Goal: Information Seeking & Learning: Check status

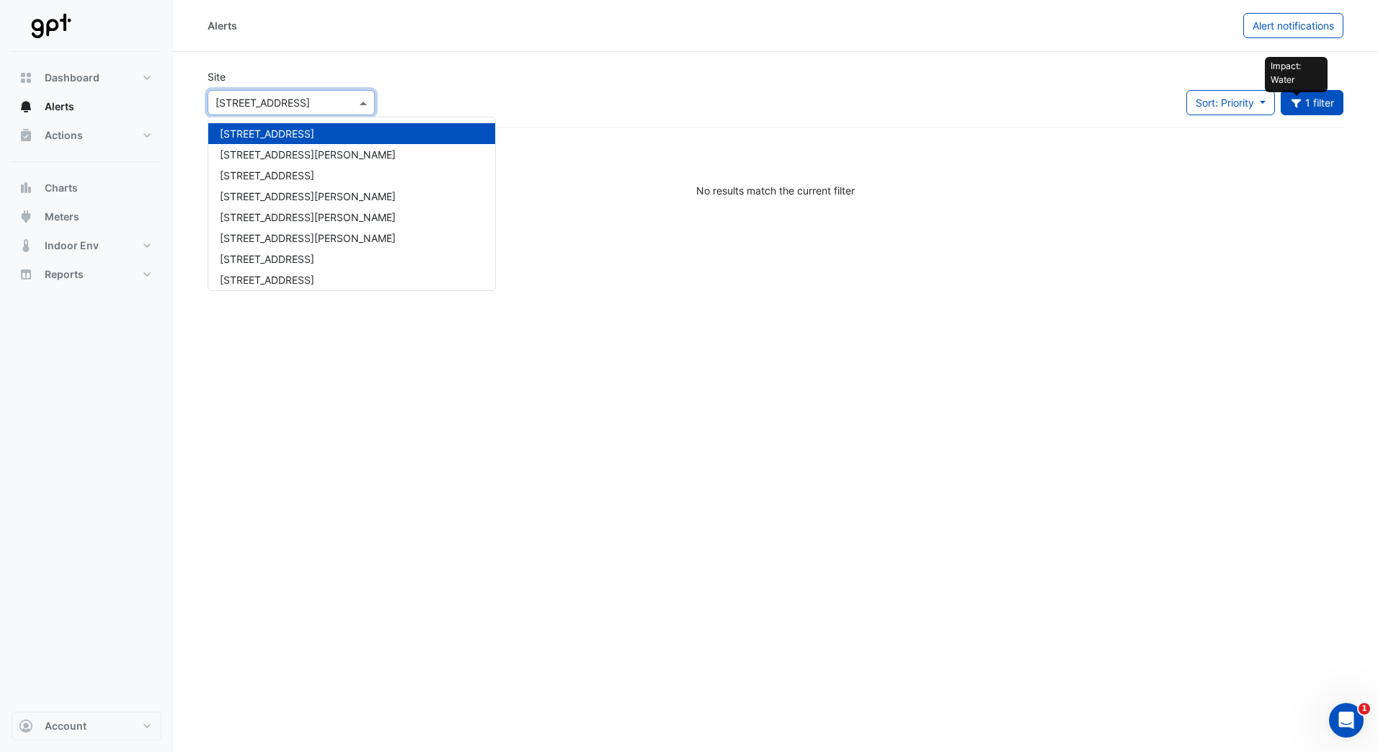
click at [365, 102] on span at bounding box center [365, 102] width 18 height 15
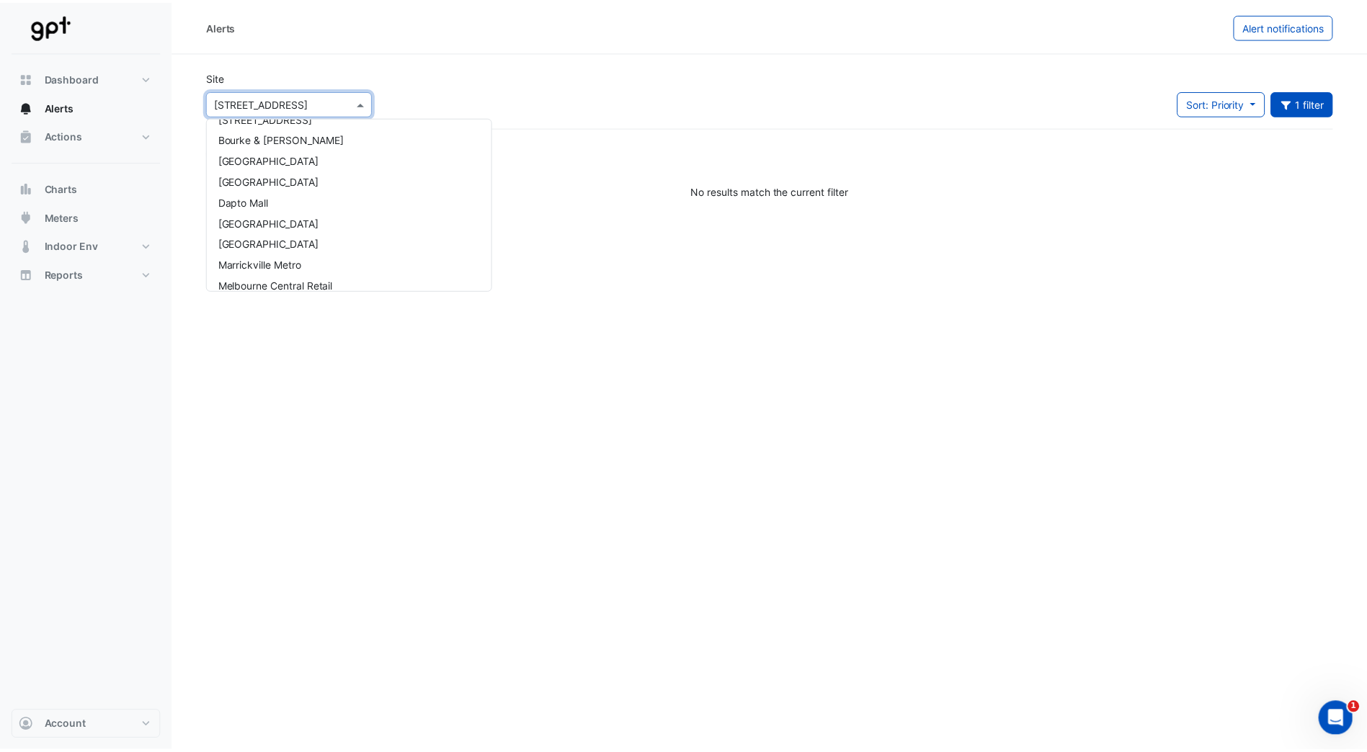
scroll to position [216, 0]
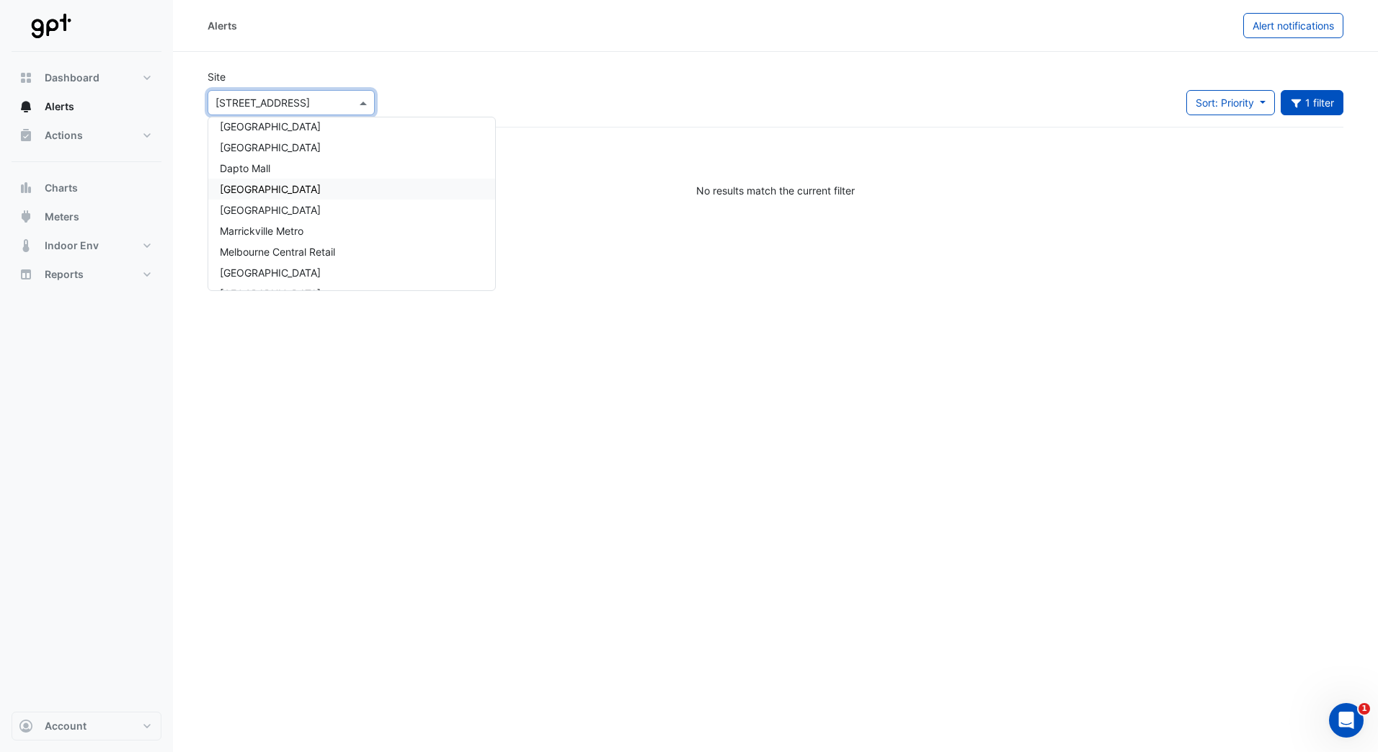
click at [310, 192] on span "[GEOGRAPHIC_DATA]" at bounding box center [270, 189] width 101 height 12
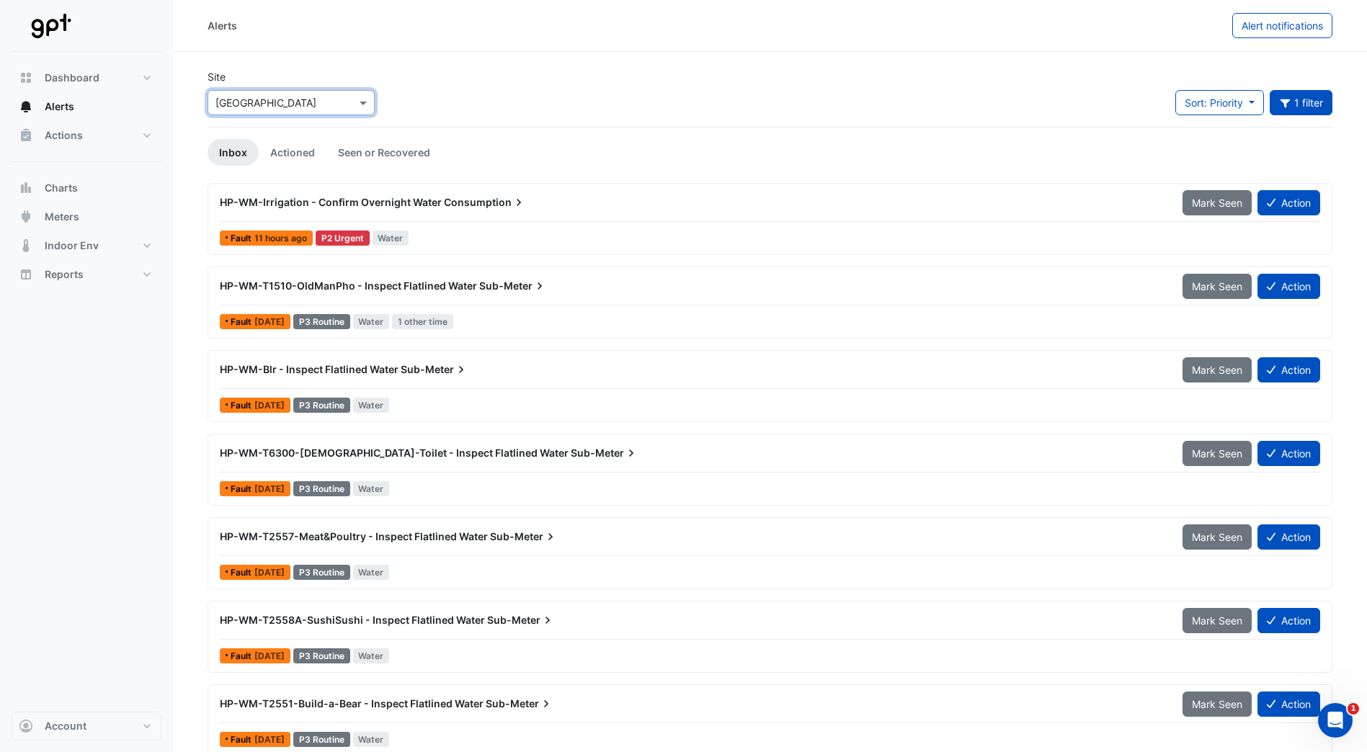
click at [329, 286] on span "HP-WM-T1510-OldManPho - Inspect Flatlined Water" at bounding box center [348, 286] width 257 height 12
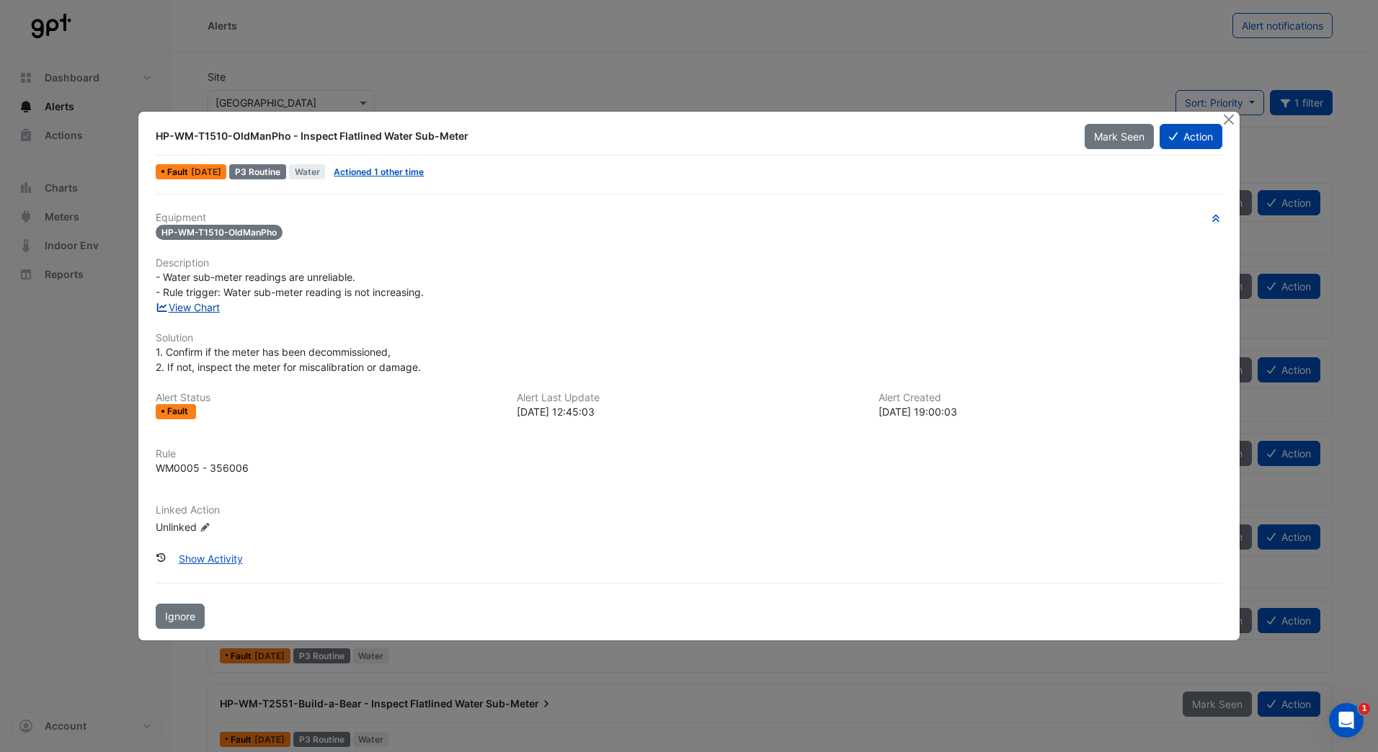
click at [210, 308] on link "View Chart" at bounding box center [188, 307] width 64 height 12
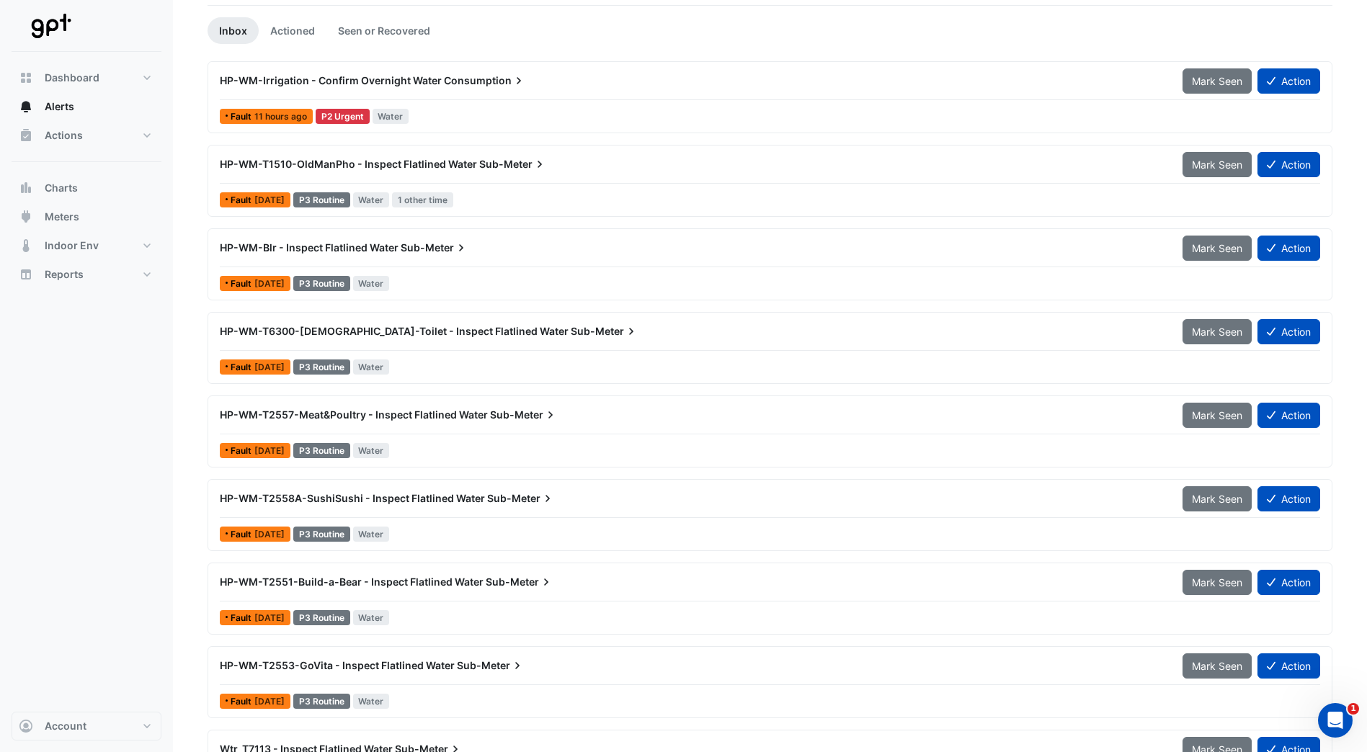
scroll to position [144, 0]
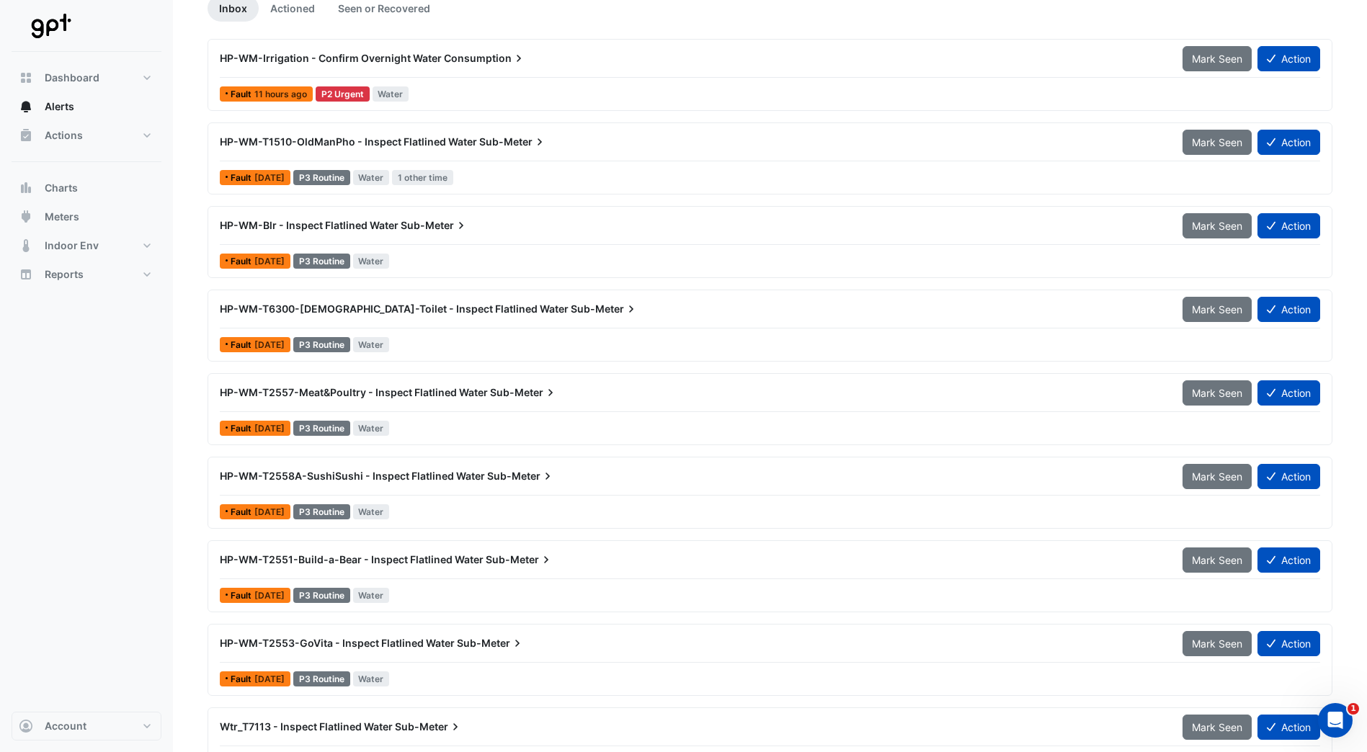
click at [321, 308] on span "HP-WM-T6300-[DEMOGRAPHIC_DATA]-Toilet - Inspect Flatlined Water" at bounding box center [394, 309] width 349 height 12
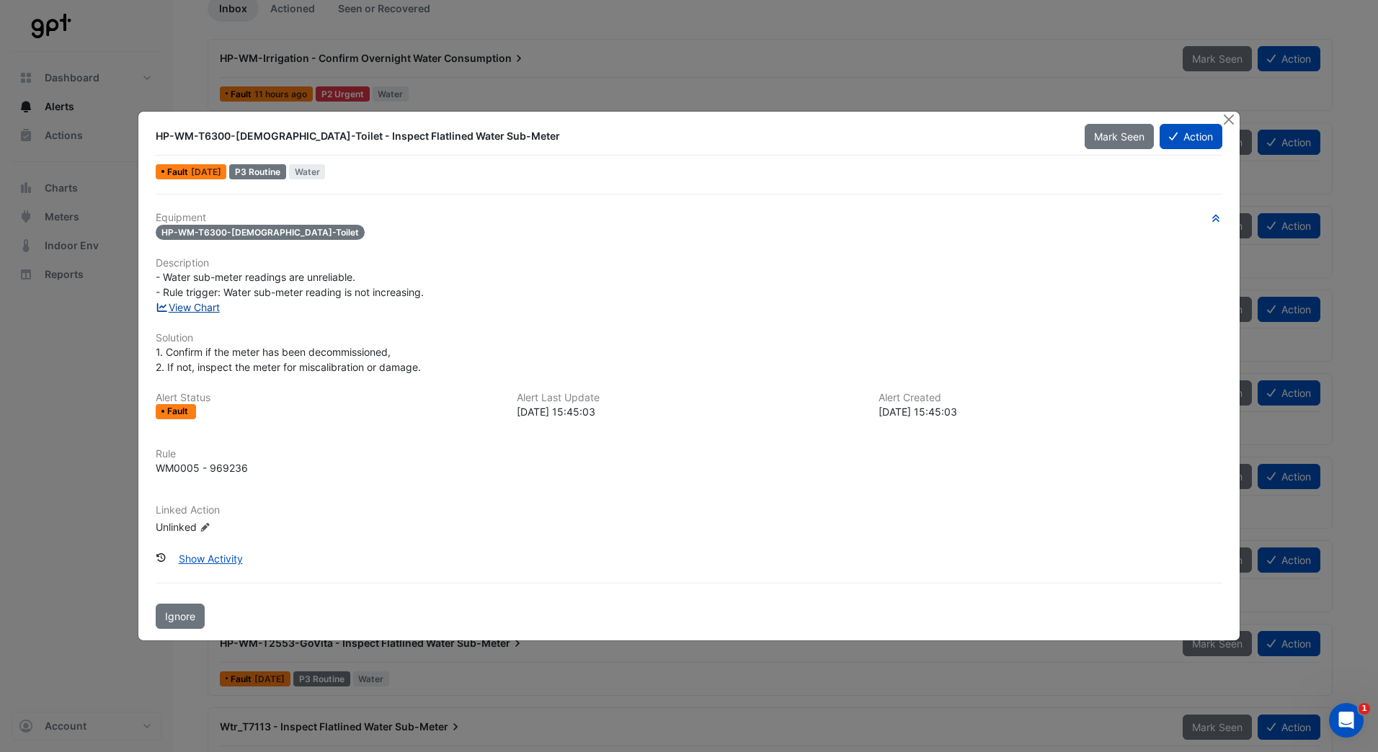
click at [210, 307] on link "View Chart" at bounding box center [188, 307] width 64 height 12
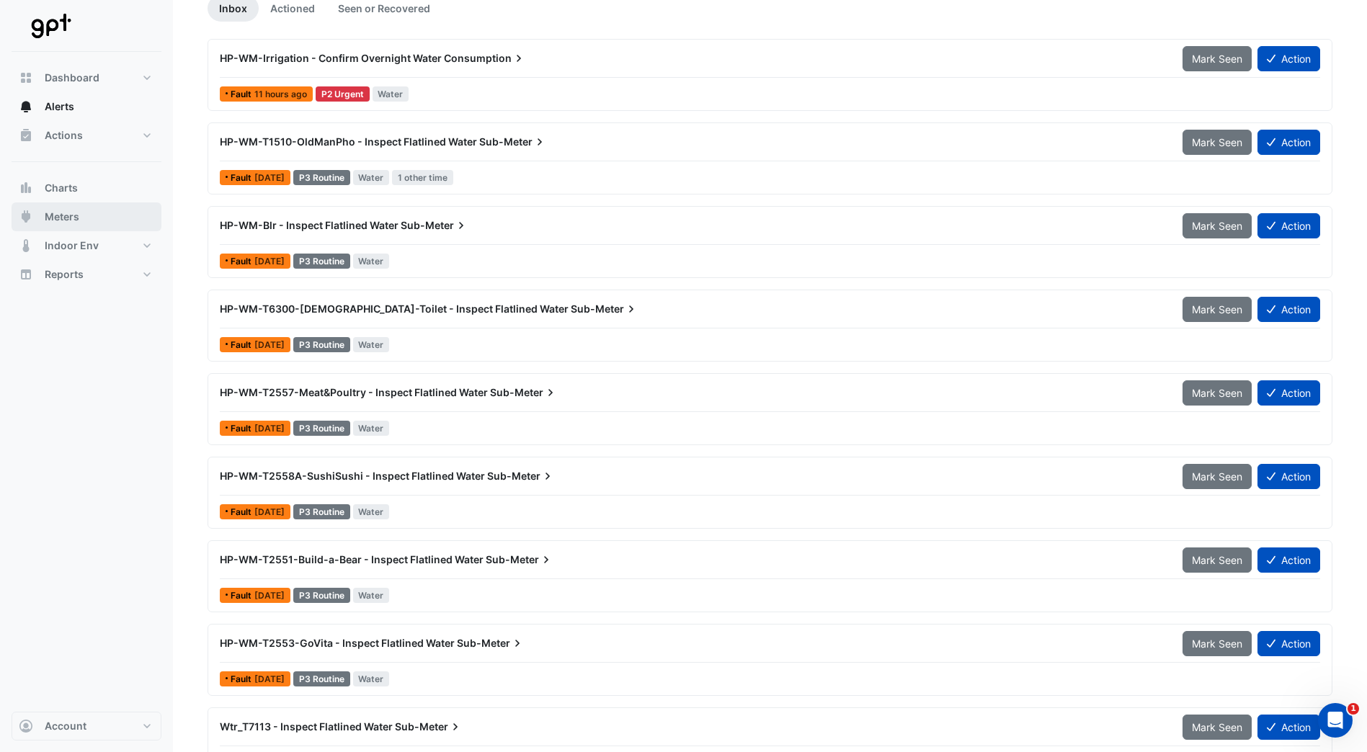
click at [65, 217] on span "Meters" at bounding box center [62, 217] width 35 height 14
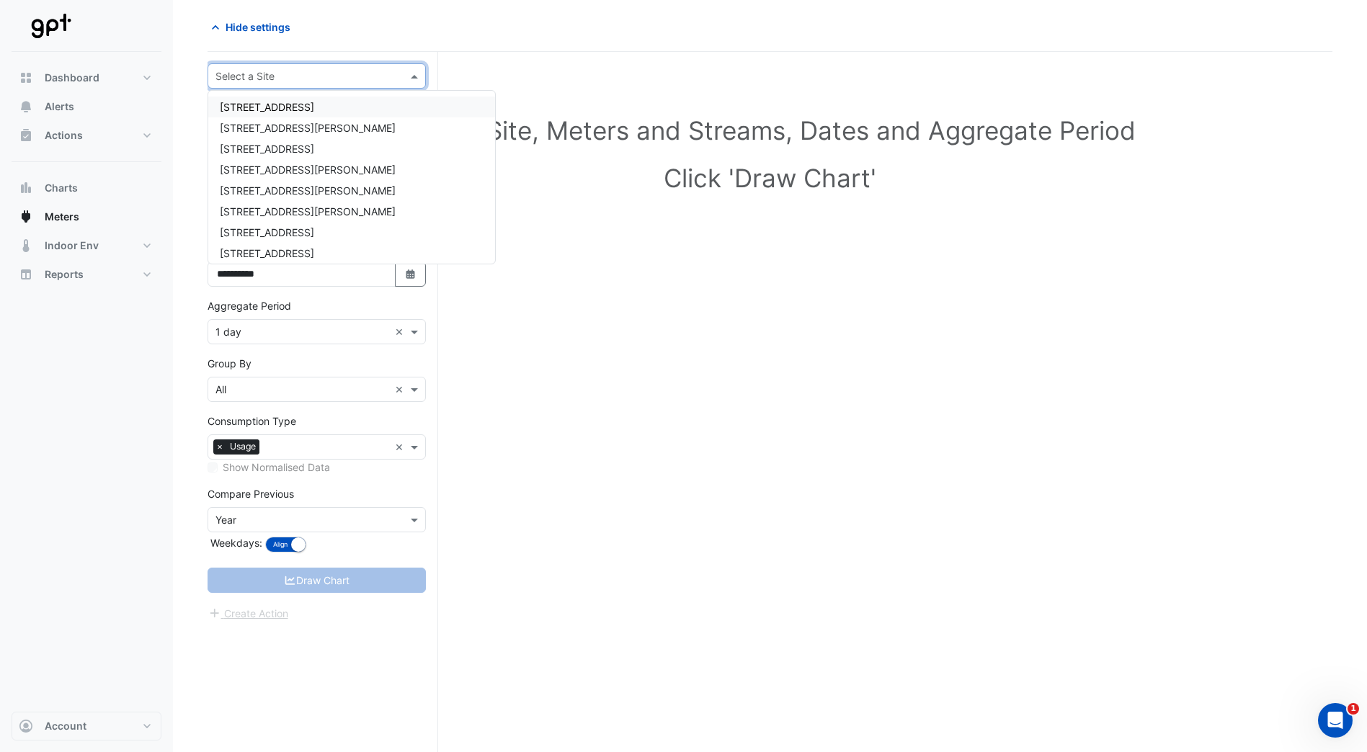
click at [416, 77] on span at bounding box center [416, 75] width 18 height 15
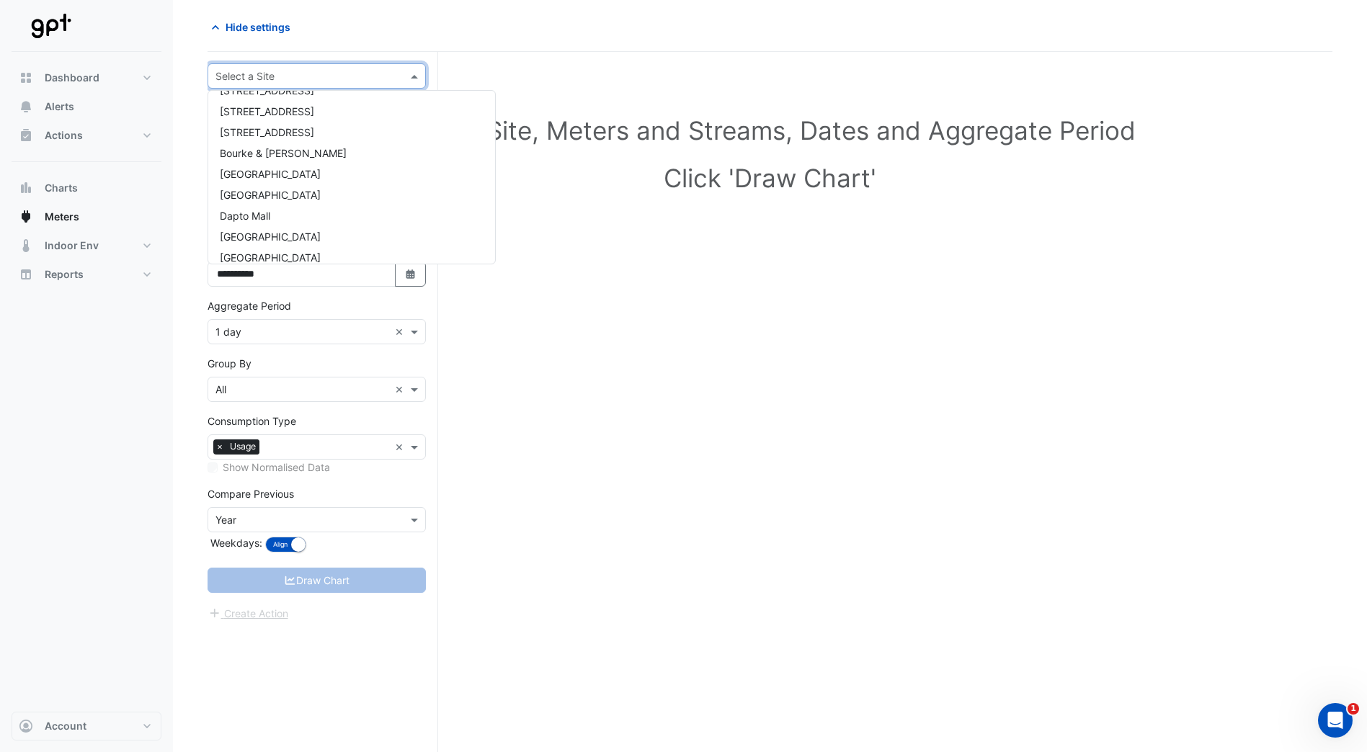
scroll to position [216, 0]
click at [321, 161] on span "[GEOGRAPHIC_DATA]" at bounding box center [270, 162] width 101 height 12
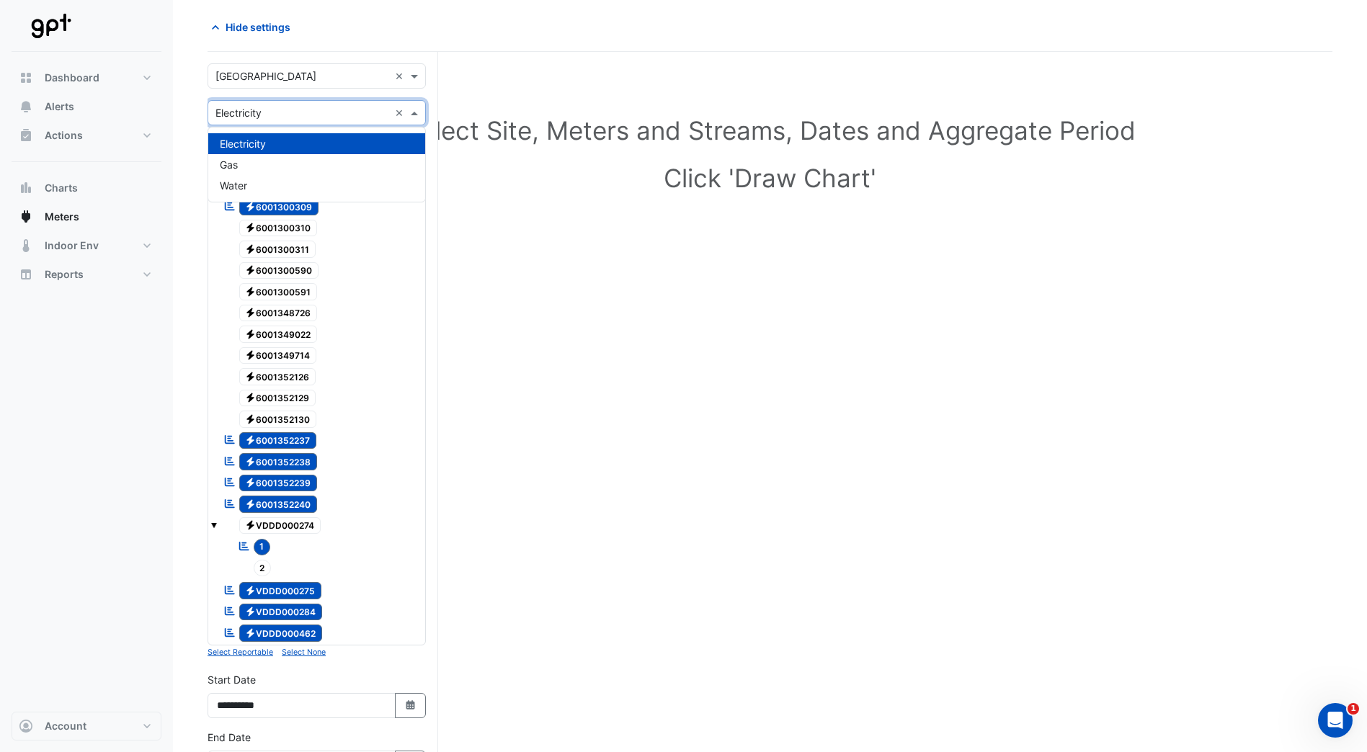
click at [412, 114] on span at bounding box center [416, 112] width 18 height 15
click at [336, 162] on div "Gas" at bounding box center [316, 164] width 217 height 21
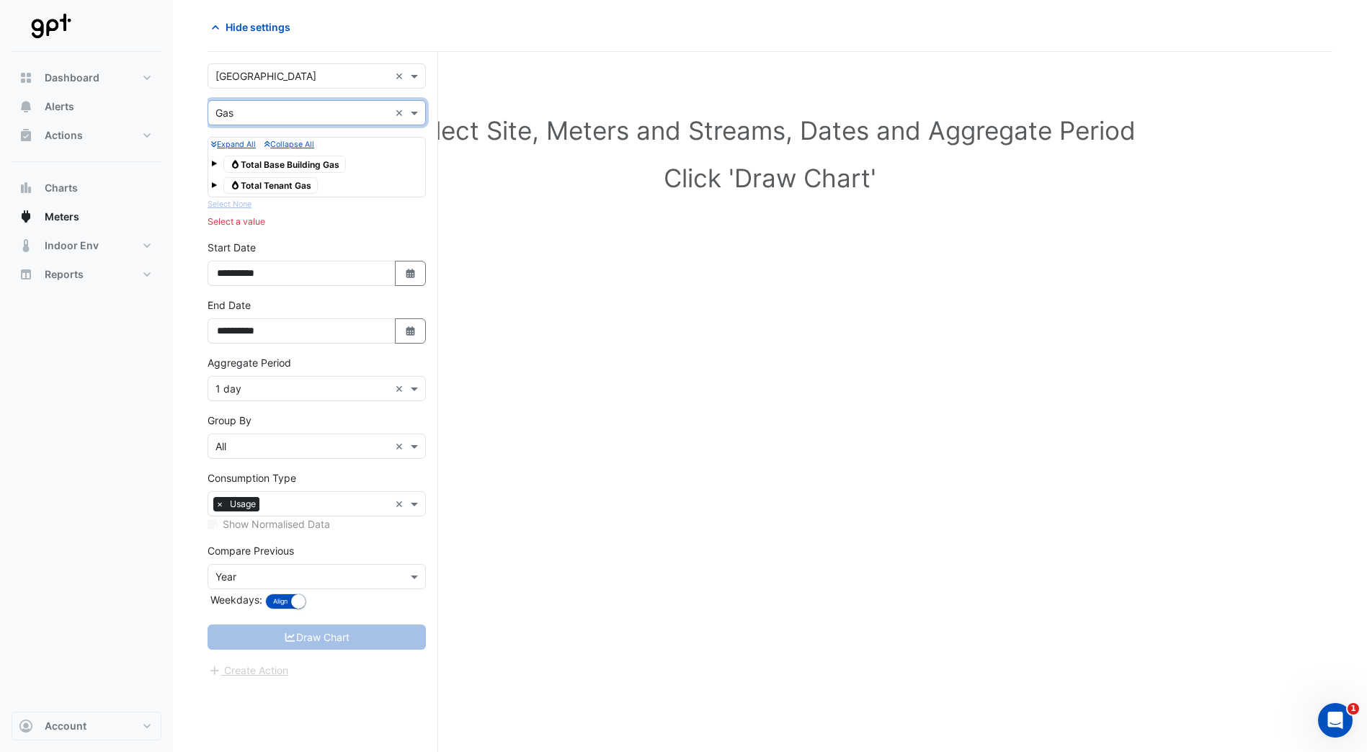
click at [215, 164] on span at bounding box center [214, 164] width 6 height 6
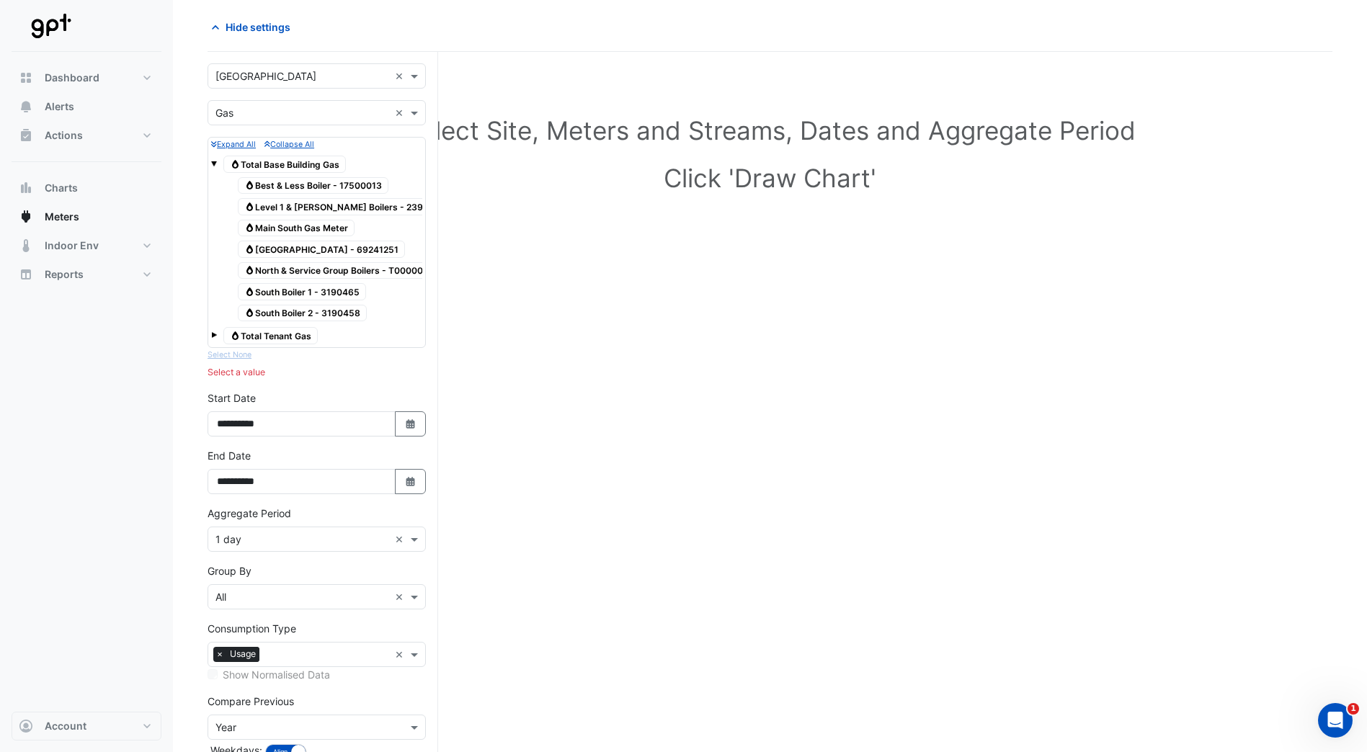
click at [213, 336] on span at bounding box center [214, 335] width 6 height 6
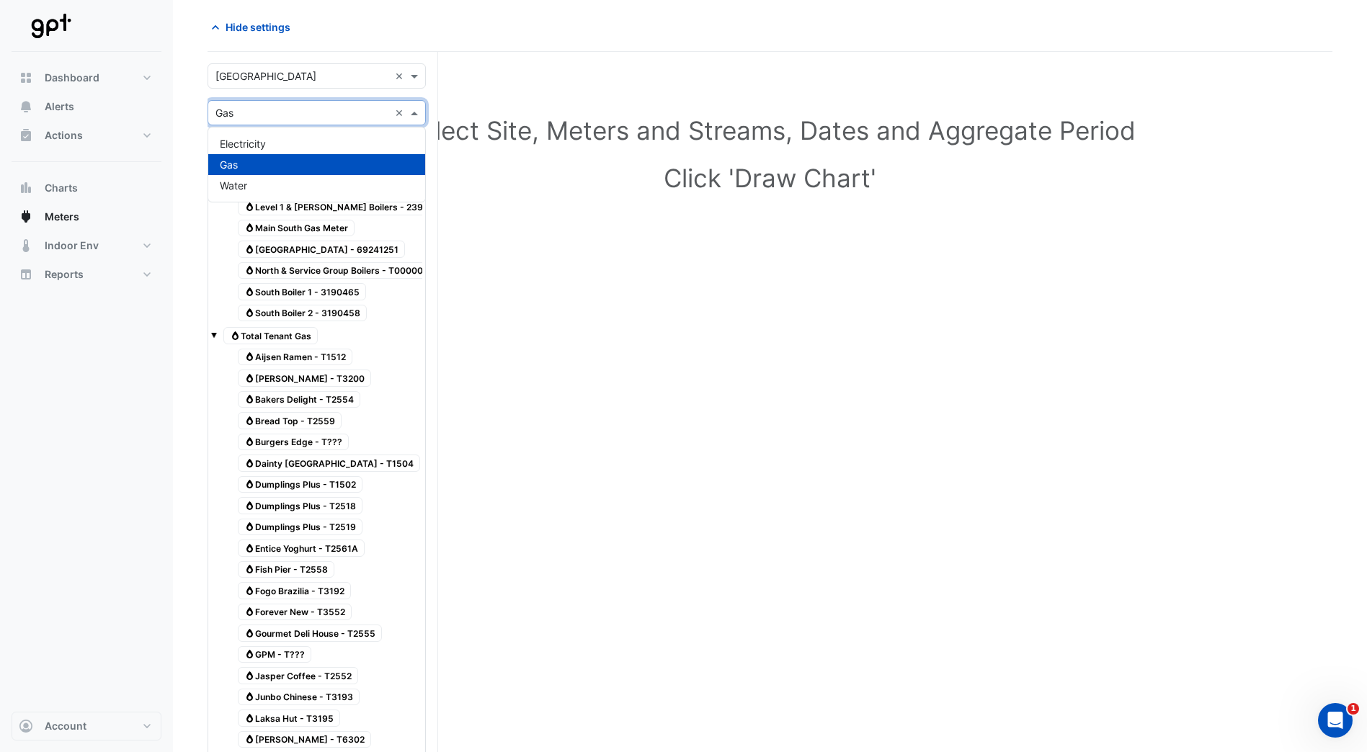
click at [416, 111] on span at bounding box center [416, 112] width 18 height 15
click at [300, 184] on div "Water" at bounding box center [316, 185] width 217 height 21
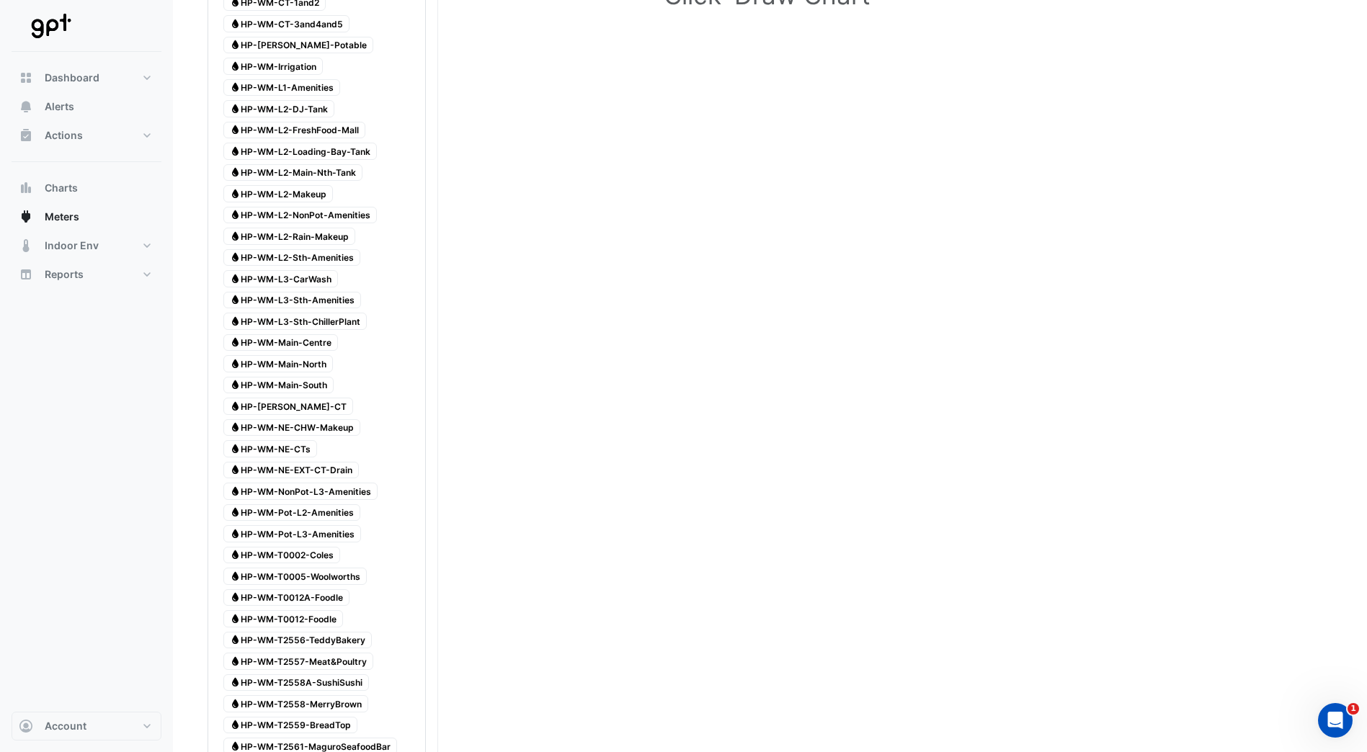
scroll to position [271, 0]
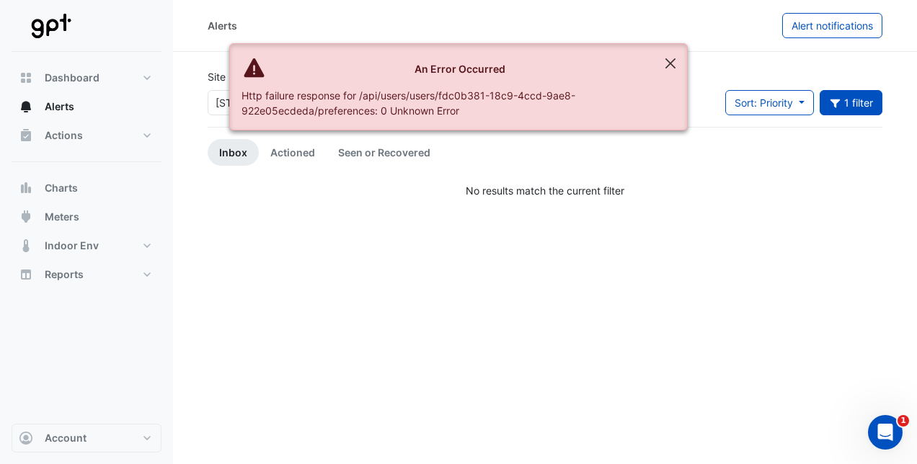
click at [672, 61] on button "Close" at bounding box center [670, 63] width 33 height 39
